Goal: Find specific page/section: Find specific page/section

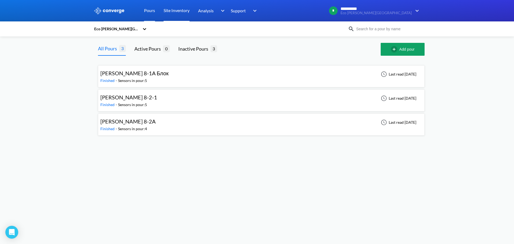
click at [180, 12] on link "Site Inventory" at bounding box center [177, 10] width 26 height 21
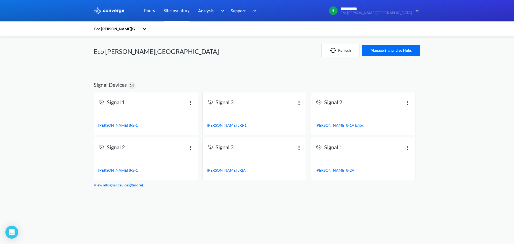
click at [146, 32] on div at bounding box center [144, 29] width 5 height 12
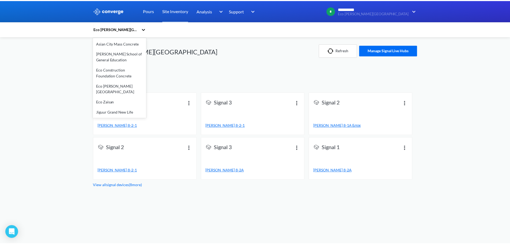
scroll to position [35, 0]
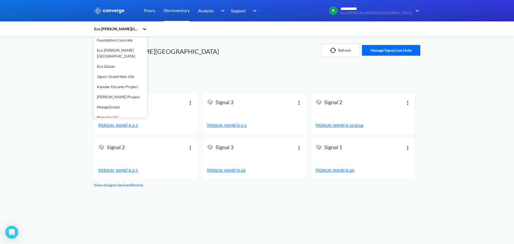
click at [117, 112] on div "New Gor LLC" at bounding box center [121, 117] width 54 height 10
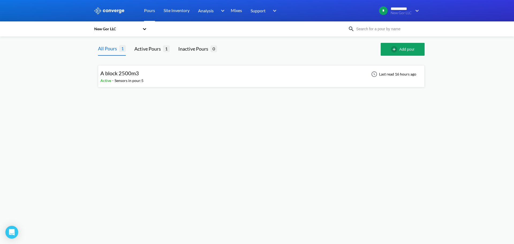
click at [133, 75] on span "A block 2500m3" at bounding box center [119, 73] width 39 height 6
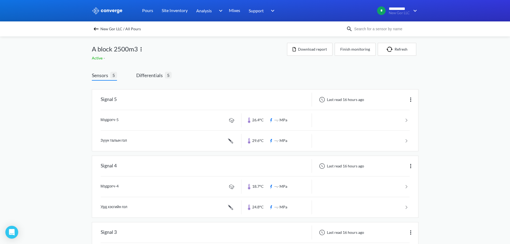
click at [141, 51] on img at bounding box center [141, 49] width 6 height 6
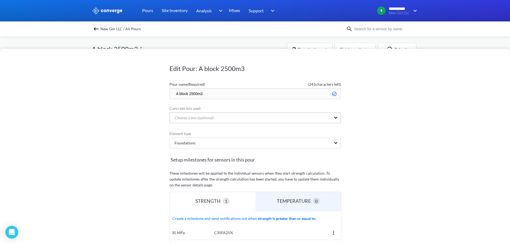
click at [215, 117] on div "Choose a mix (optional)" at bounding box center [250, 118] width 161 height 10
drag, startPoint x: 443, startPoint y: 141, endPoint x: 436, endPoint y: 138, distance: 8.0
click at [441, 141] on div "Edit Pour: A block 2500m3 Pour name (Required) ( 241 characters left) A block 2…" at bounding box center [255, 146] width 510 height 195
drag, startPoint x: 415, startPoint y: 115, endPoint x: 368, endPoint y: 117, distance: 46.9
click at [407, 116] on div "Edit Pour: A block 2500m3 Pour name (Required) ( 241 characters left) A block 2…" at bounding box center [255, 146] width 510 height 195
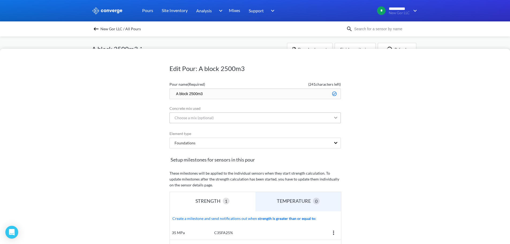
click at [337, 118] on icon at bounding box center [335, 117] width 5 height 5
click at [381, 132] on div "Edit Pour: A block 2500m3 Pour name (Required) ( 241 characters left) A block 2…" at bounding box center [255, 146] width 510 height 195
drag, startPoint x: 387, startPoint y: 128, endPoint x: 341, endPoint y: 149, distance: 51.0
click at [382, 130] on div "Edit Pour: A block 2500m3 Pour name (Required) ( 241 characters left) A block 2…" at bounding box center [255, 146] width 510 height 195
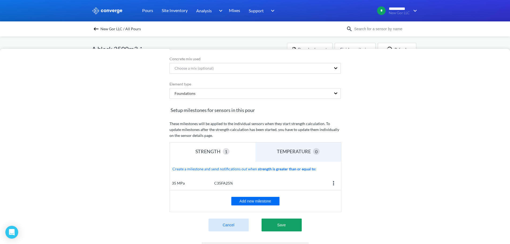
scroll to position [84, 0]
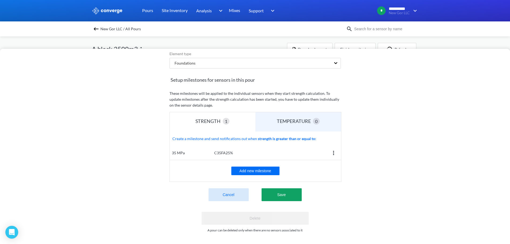
click at [221, 150] on div "C35FA25%" at bounding box center [275, 153] width 122 height 6
click at [293, 122] on div "TEMPERATURE 0" at bounding box center [298, 121] width 86 height 19
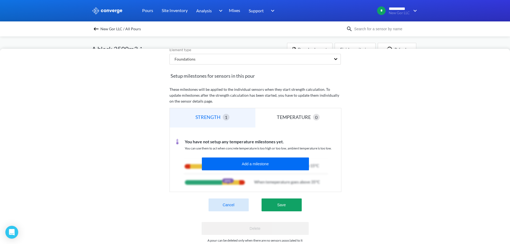
click at [206, 111] on div "STRENGTH 1" at bounding box center [213, 117] width 86 height 19
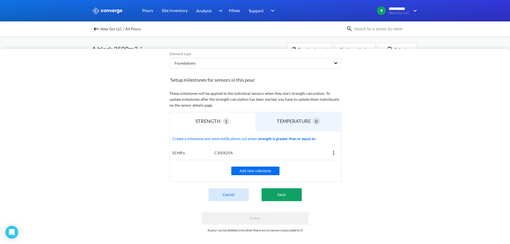
click at [179, 150] on div "35 MPa" at bounding box center [192, 153] width 44 height 6
click at [333, 150] on img at bounding box center [333, 153] width 6 height 6
click at [376, 166] on div "Edit Pour: A block 2500m3 Pour name (Required) ( 241 characters left) A block 2…" at bounding box center [255, 146] width 510 height 195
click at [376, 150] on div "Edit Pour: A block 2500m3 Pour name (Required) ( 241 characters left) A block 2…" at bounding box center [255, 146] width 510 height 195
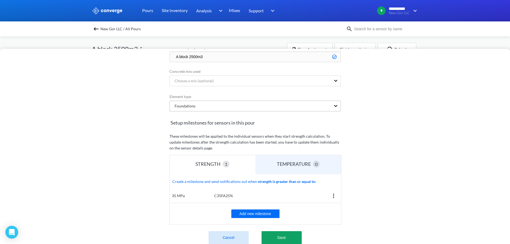
scroll to position [0, 0]
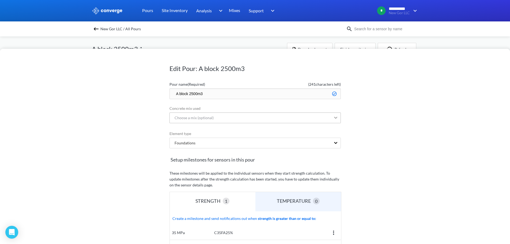
click at [333, 118] on icon at bounding box center [335, 117] width 5 height 5
click at [247, 132] on div "No options" at bounding box center [254, 132] width 171 height 13
click at [247, 134] on div "No options" at bounding box center [254, 132] width 171 height 13
click at [246, 134] on div "No options" at bounding box center [254, 132] width 171 height 13
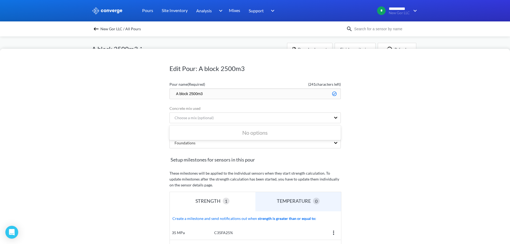
click at [246, 134] on div "No options" at bounding box center [254, 132] width 171 height 13
click at [347, 179] on div "Edit Pour: A block 2500m3 Pour name (Required) ( 241 characters left) A block 2…" at bounding box center [255, 146] width 510 height 195
click at [367, 170] on div "Edit Pour: A block 2500m3 Pour name (Required) ( 241 characters left) A block 2…" at bounding box center [255, 146] width 510 height 195
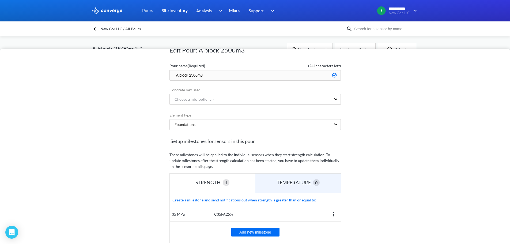
scroll to position [27, 0]
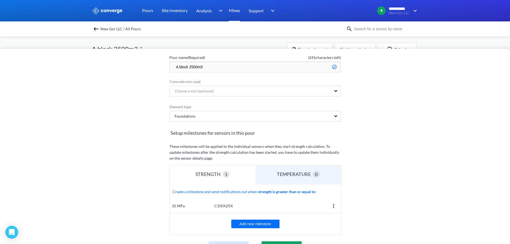
click at [236, 8] on link "Mixes" at bounding box center [234, 10] width 11 height 21
click at [234, 11] on link "Mixes" at bounding box center [234, 10] width 11 height 21
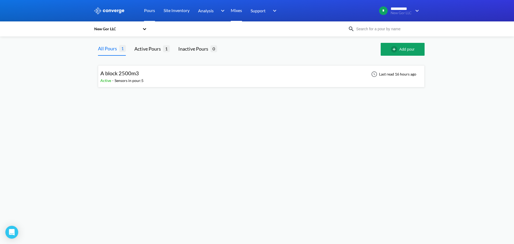
click at [239, 12] on link "Mixes" at bounding box center [236, 10] width 11 height 21
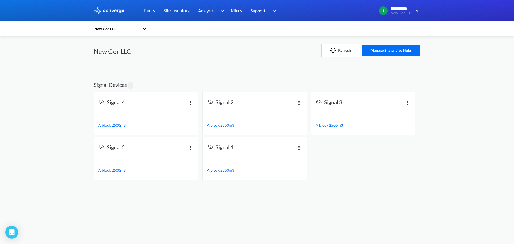
click at [105, 86] on h2 "Signal Devices" at bounding box center [110, 84] width 33 height 6
click at [112, 53] on h1 "New Gor LLC" at bounding box center [112, 51] width 37 height 9
drag, startPoint x: 94, startPoint y: 52, endPoint x: 130, endPoint y: 52, distance: 36.1
click at [130, 52] on h1 "New Gor LLC" at bounding box center [112, 51] width 37 height 9
click at [133, 52] on div "New Gor LLC" at bounding box center [160, 50] width 133 height 28
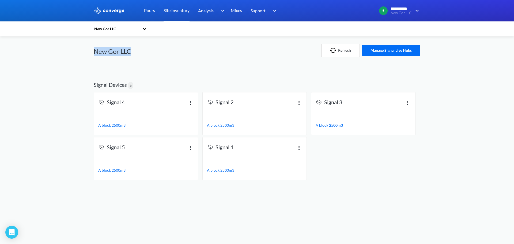
drag, startPoint x: 95, startPoint y: 53, endPoint x: 131, endPoint y: 53, distance: 35.6
click at [131, 53] on div "New Gor LLC" at bounding box center [160, 50] width 133 height 28
click at [184, 59] on div "New Gor LLC" at bounding box center [160, 50] width 133 height 28
click at [337, 52] on img "button" at bounding box center [334, 50] width 8 height 5
click at [108, 53] on h1 "New Gor LLC" at bounding box center [112, 51] width 37 height 9
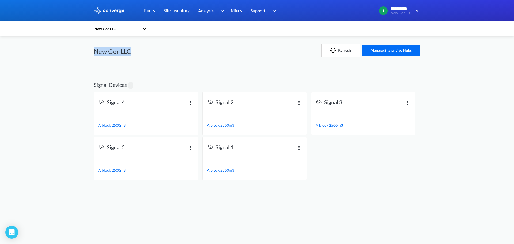
drag, startPoint x: 131, startPoint y: 53, endPoint x: 95, endPoint y: 54, distance: 35.6
click at [95, 54] on h1 "New Gor LLC" at bounding box center [112, 51] width 37 height 9
click at [105, 54] on h1 "New Gor LLC" at bounding box center [112, 51] width 37 height 9
click at [117, 51] on h1 "New Gor LLC" at bounding box center [112, 51] width 37 height 9
click at [246, 66] on div "New Gor LLC New Gor LLC Refresh Manage Signal Live Hubs Signal Devices 5 Signal…" at bounding box center [257, 109] width 327 height 146
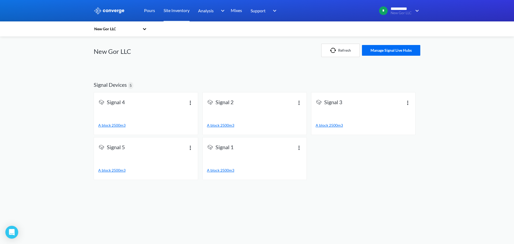
click at [115, 52] on h1 "New Gor LLC" at bounding box center [112, 51] width 37 height 9
click at [145, 30] on icon at bounding box center [144, 28] width 5 height 5
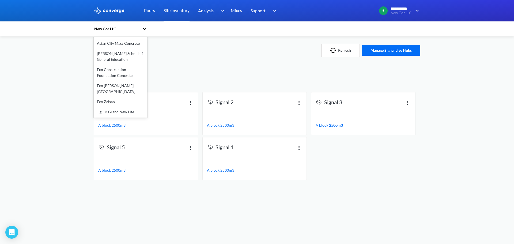
click at [183, 65] on div "option Asian City Mass Concrete focused, 1 of 10. 10 results available. Use Up …" at bounding box center [257, 109] width 327 height 146
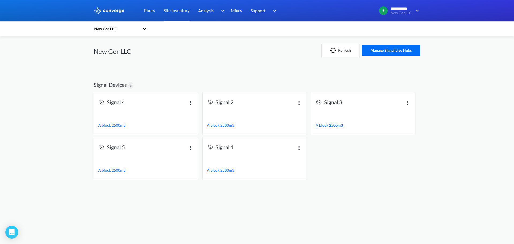
click at [370, 68] on div "New Gor LLC New Gor LLC Refresh Manage Signal Live Hubs Signal Devices 5 Signal…" at bounding box center [257, 109] width 327 height 146
click at [121, 50] on h1 "New Gor LLC" at bounding box center [112, 51] width 37 height 9
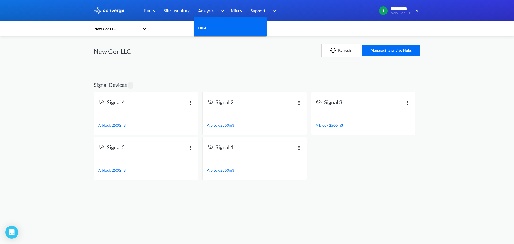
click at [209, 11] on span "Analysis" at bounding box center [206, 10] width 16 height 7
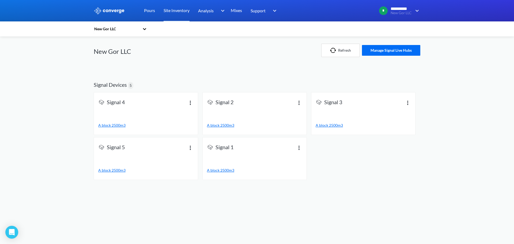
click at [161, 51] on div "New Gor LLC" at bounding box center [160, 50] width 133 height 28
click at [23, 51] on div "**********" at bounding box center [257, 91] width 514 height 182
click at [24, 50] on div "**********" at bounding box center [257, 91] width 514 height 182
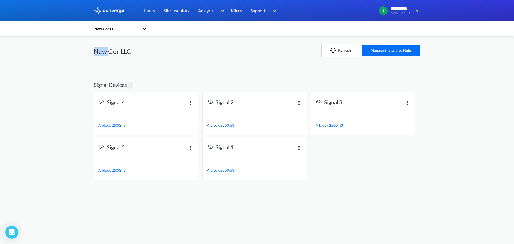
drag, startPoint x: 339, startPoint y: 193, endPoint x: 246, endPoint y: 120, distance: 118.6
click at [339, 193] on body "**********" at bounding box center [257, 122] width 514 height 244
click at [155, 62] on div "New Gor LLC" at bounding box center [160, 50] width 133 height 28
click at [144, 30] on icon at bounding box center [144, 28] width 5 height 5
click at [184, 56] on div "New Gor LLC" at bounding box center [160, 50] width 133 height 28
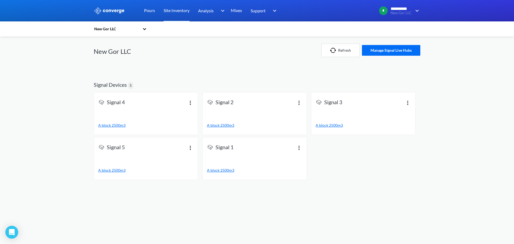
click at [218, 56] on div "New Gor LLC" at bounding box center [160, 50] width 133 height 28
click at [145, 29] on icon at bounding box center [144, 28] width 5 height 5
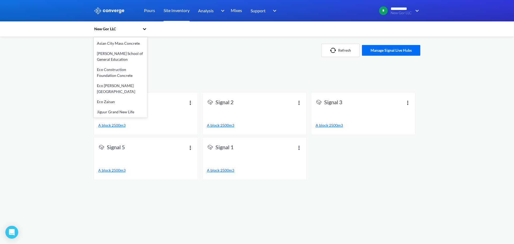
click at [238, 91] on span "Signal Devices 5" at bounding box center [257, 82] width 327 height 19
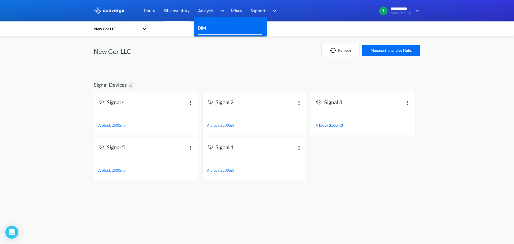
click at [203, 25] on link "BIM" at bounding box center [202, 27] width 8 height 7
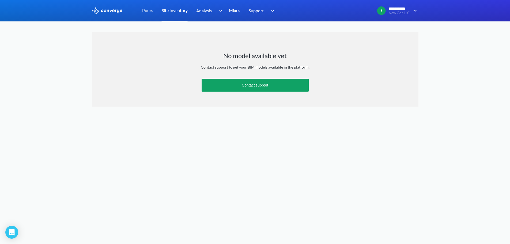
click at [173, 13] on link "Site Inventory" at bounding box center [175, 10] width 26 height 21
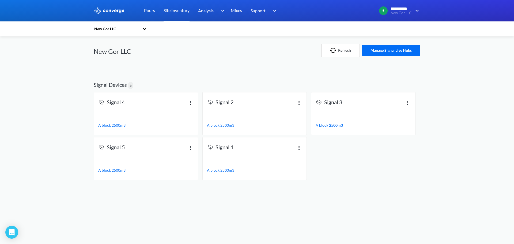
click at [127, 87] on span "Signal Devices 5" at bounding box center [257, 82] width 327 height 19
click at [145, 31] on icon at bounding box center [144, 28] width 5 height 5
click at [187, 73] on span "Signal Devices 5" at bounding box center [257, 82] width 327 height 19
click at [147, 10] on link "Pours" at bounding box center [149, 10] width 11 height 21
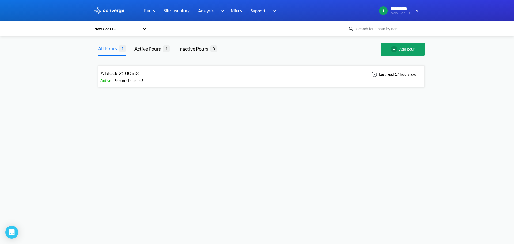
click at [136, 76] on span "A block 2500m3" at bounding box center [119, 73] width 39 height 6
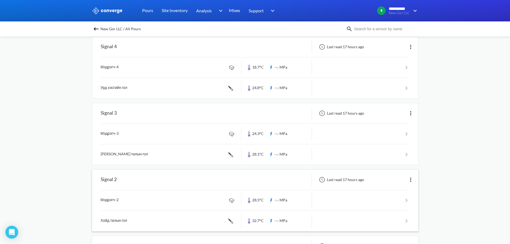
scroll to position [184, 0]
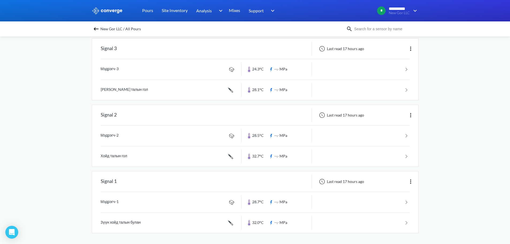
click at [458, 154] on div "**********" at bounding box center [255, 30] width 510 height 428
click at [451, 114] on div "**********" at bounding box center [255, 30] width 510 height 428
click at [439, 206] on div "**********" at bounding box center [255, 30] width 510 height 428
click at [439, 187] on div "**********" at bounding box center [255, 30] width 510 height 428
click at [437, 184] on div "**********" at bounding box center [255, 30] width 510 height 428
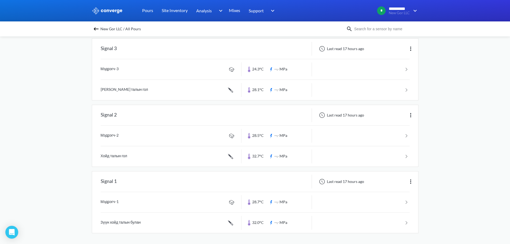
click at [444, 163] on div "**********" at bounding box center [255, 30] width 510 height 428
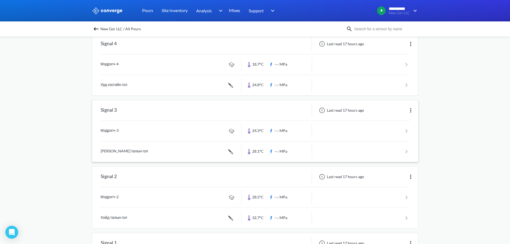
scroll to position [103, 0]
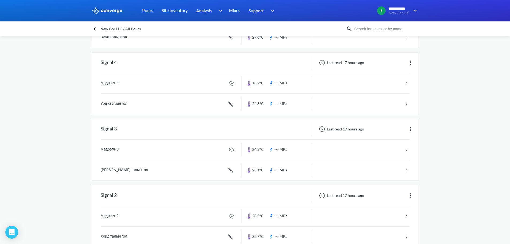
click at [439, 124] on div "**********" at bounding box center [255, 111] width 510 height 428
click at [435, 102] on div "**********" at bounding box center [255, 111] width 510 height 428
click at [448, 105] on div "**********" at bounding box center [255, 111] width 510 height 428
click at [446, 86] on div "**********" at bounding box center [255, 111] width 510 height 428
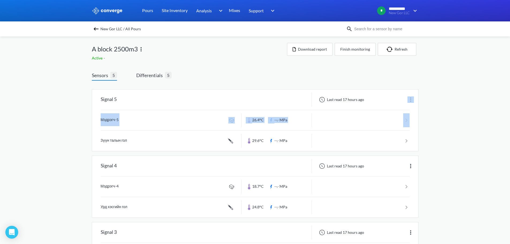
click at [457, 108] on div "**********" at bounding box center [255, 214] width 510 height 428
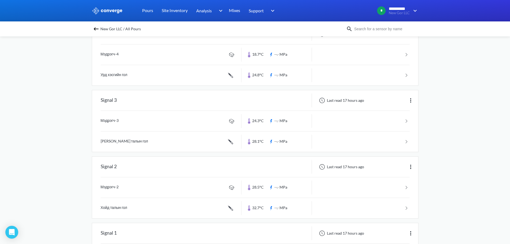
scroll to position [134, 0]
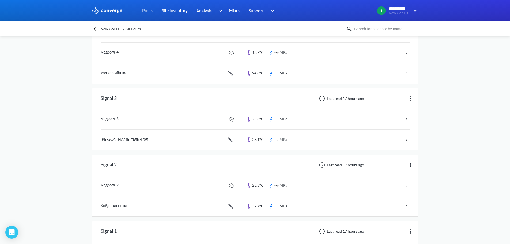
click at [438, 122] on div "**********" at bounding box center [255, 80] width 510 height 428
click at [436, 75] on div "**********" at bounding box center [255, 80] width 510 height 428
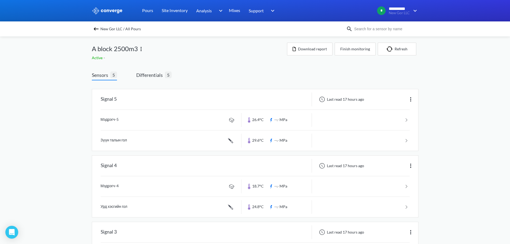
scroll to position [0, 0]
